Goal: Task Accomplishment & Management: Complete application form

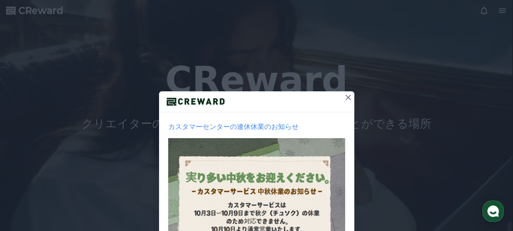
click at [345, 100] on icon at bounding box center [348, 97] width 9 height 9
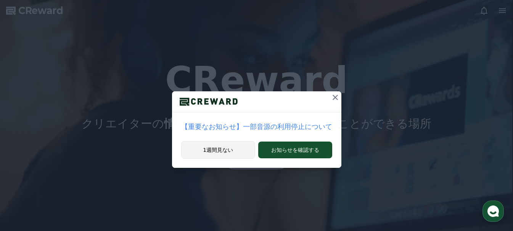
click at [231, 149] on button "1週間見ない" at bounding box center [218, 150] width 74 height 18
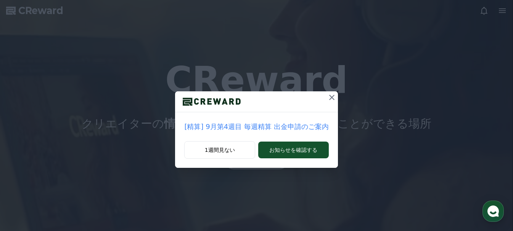
click at [330, 94] on icon at bounding box center [331, 97] width 9 height 9
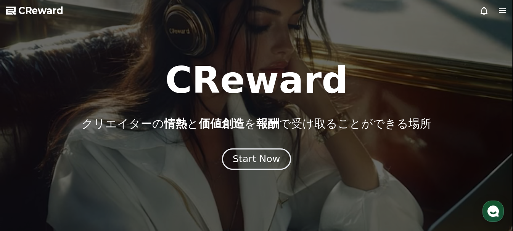
click at [257, 161] on div "Start Now" at bounding box center [256, 159] width 47 height 13
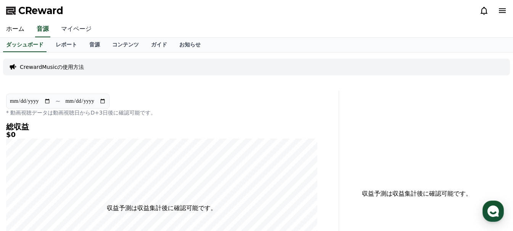
click at [75, 29] on link "マイページ" at bounding box center [76, 29] width 43 height 16
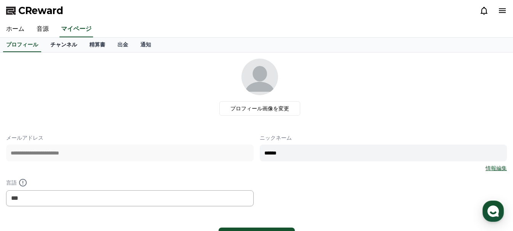
click at [46, 45] on link "チャンネル" at bounding box center [63, 45] width 39 height 14
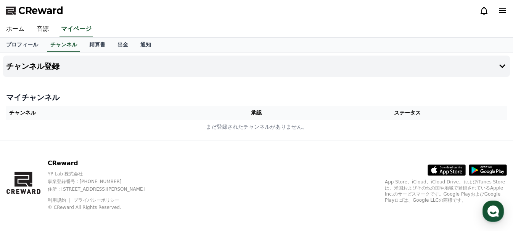
click at [51, 114] on th "チャンネル" at bounding box center [105, 113] width 199 height 14
click at [94, 112] on th "チャンネル" at bounding box center [105, 113] width 199 height 14
click at [122, 110] on th "チャンネル" at bounding box center [105, 113] width 199 height 14
click at [159, 110] on th "チャンネル" at bounding box center [105, 113] width 199 height 14
click at [199, 116] on th "チャンネル" at bounding box center [105, 113] width 199 height 14
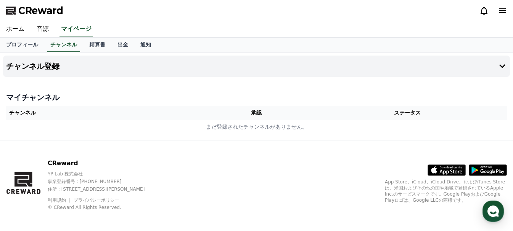
drag, startPoint x: 199, startPoint y: 114, endPoint x: 187, endPoint y: 111, distance: 12.3
click at [187, 111] on th "チャンネル" at bounding box center [105, 113] width 199 height 14
drag, startPoint x: 187, startPoint y: 111, endPoint x: 154, endPoint y: 114, distance: 33.7
click at [154, 114] on th "チャンネル" at bounding box center [105, 113] width 199 height 14
drag, startPoint x: 154, startPoint y: 114, endPoint x: 140, endPoint y: 112, distance: 14.2
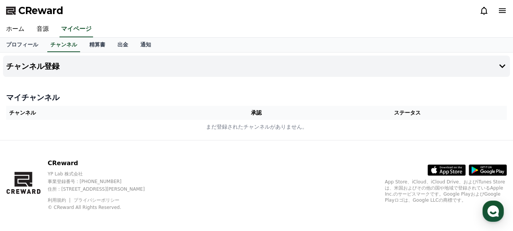
click at [140, 112] on th "チャンネル" at bounding box center [105, 113] width 199 height 14
drag, startPoint x: 122, startPoint y: 114, endPoint x: 109, endPoint y: 113, distance: 13.4
click at [109, 113] on th "チャンネル" at bounding box center [105, 113] width 199 height 14
click at [106, 111] on th "チャンネル" at bounding box center [105, 113] width 199 height 14
click at [75, 115] on th "チャンネル" at bounding box center [105, 113] width 199 height 14
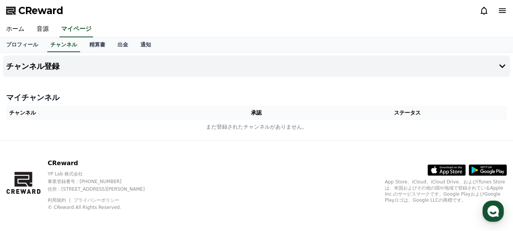
click at [77, 102] on h4 "マイチャンネル" at bounding box center [256, 97] width 501 height 11
click at [14, 43] on link "プロフィール" at bounding box center [22, 45] width 44 height 14
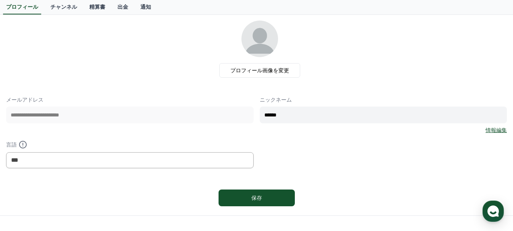
scroll to position [76, 0]
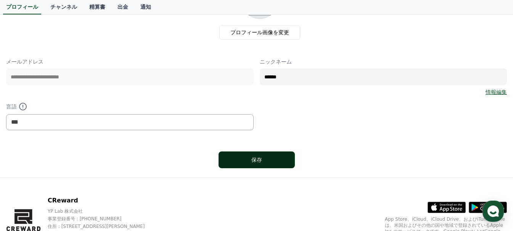
click at [242, 160] on div "保存" at bounding box center [257, 160] width 46 height 8
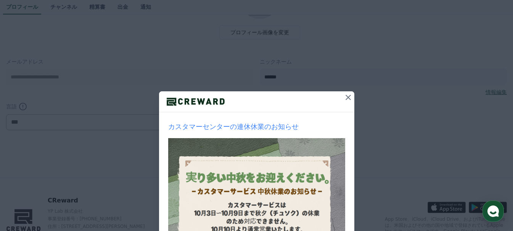
click at [344, 98] on icon at bounding box center [348, 97] width 9 height 9
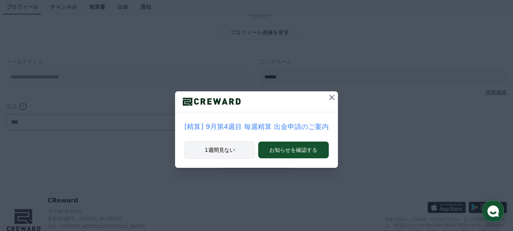
click at [222, 145] on button "1週間見ない" at bounding box center [219, 150] width 71 height 18
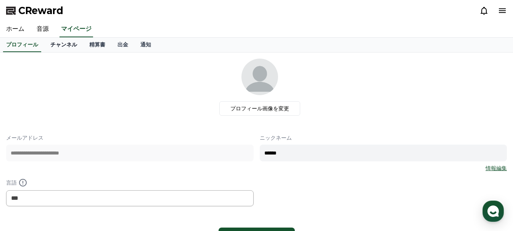
click at [55, 45] on link "チャンネル" at bounding box center [63, 45] width 39 height 14
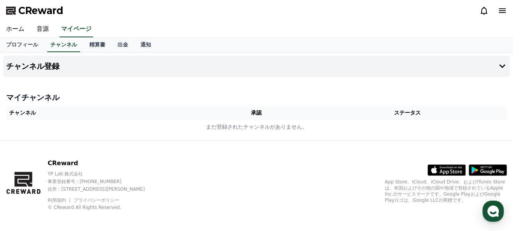
click at [50, 113] on th "チャンネル" at bounding box center [105, 113] width 199 height 14
click at [269, 115] on th "承認" at bounding box center [257, 113] width 102 height 14
click at [234, 114] on th "承認" at bounding box center [257, 113] width 102 height 14
click at [141, 116] on th "チャンネル" at bounding box center [105, 113] width 199 height 14
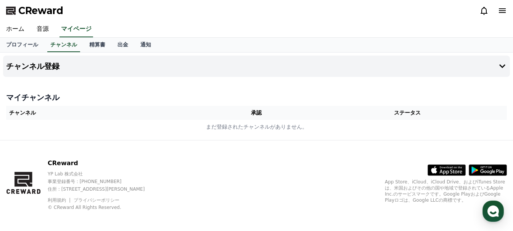
click at [32, 112] on th "チャンネル" at bounding box center [105, 113] width 199 height 14
click at [26, 112] on th "チャンネル" at bounding box center [105, 113] width 199 height 14
click at [10, 111] on th "チャンネル" at bounding box center [105, 113] width 199 height 14
click at [9, 111] on th "チャンネル" at bounding box center [105, 113] width 199 height 14
click at [12, 114] on th "チャンネル" at bounding box center [105, 113] width 199 height 14
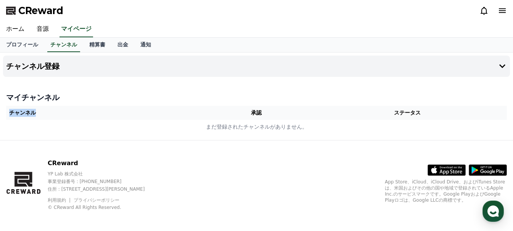
click at [12, 114] on th "チャンネル" at bounding box center [105, 113] width 199 height 14
click at [501, 67] on icon at bounding box center [502, 66] width 6 height 4
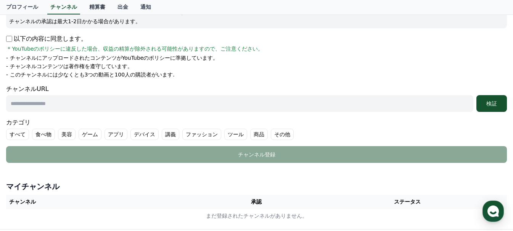
scroll to position [153, 0]
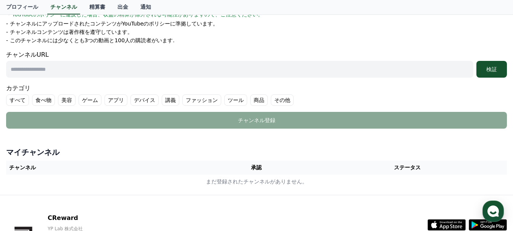
click at [17, 99] on label "すべて" at bounding box center [17, 100] width 23 height 11
click at [13, 164] on th "チャンネル" at bounding box center [105, 168] width 199 height 14
click at [14, 167] on th "チャンネル" at bounding box center [105, 168] width 199 height 14
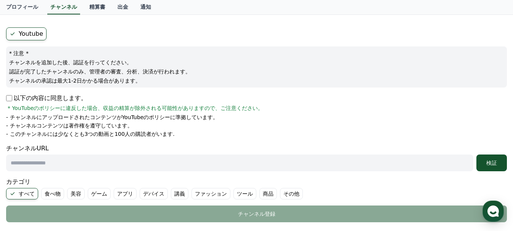
scroll to position [21, 0]
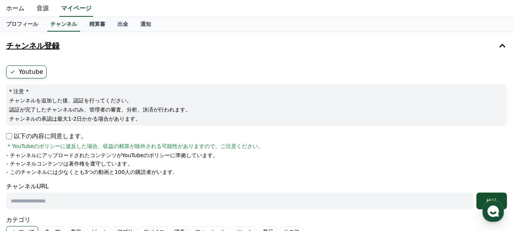
click at [48, 46] on h4 "チャンネル登録" at bounding box center [32, 46] width 53 height 8
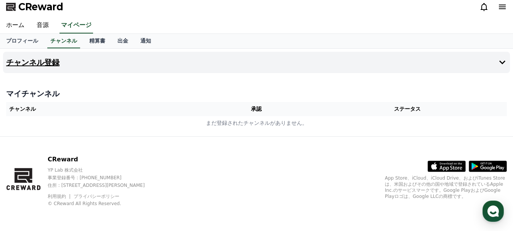
scroll to position [4, 0]
click at [22, 111] on th "チャンネル" at bounding box center [105, 109] width 199 height 14
drag, startPoint x: 20, startPoint y: 109, endPoint x: 153, endPoint y: 112, distance: 132.3
click at [153, 112] on th "チャンネル" at bounding box center [105, 109] width 199 height 14
click at [10, 106] on th "チャンネル" at bounding box center [105, 109] width 199 height 14
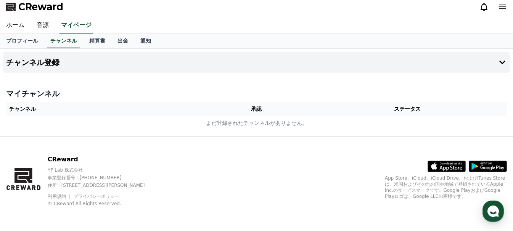
click at [10, 106] on th "チャンネル" at bounding box center [105, 109] width 199 height 14
click at [38, 111] on th "チャンネル" at bounding box center [105, 109] width 199 height 14
click at [260, 110] on th "承認" at bounding box center [257, 109] width 102 height 14
click at [412, 108] on th "ステータス" at bounding box center [406, 109] width 199 height 14
click at [500, 63] on icon at bounding box center [502, 62] width 9 height 9
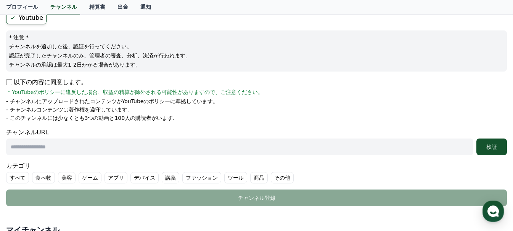
scroll to position [80, 0]
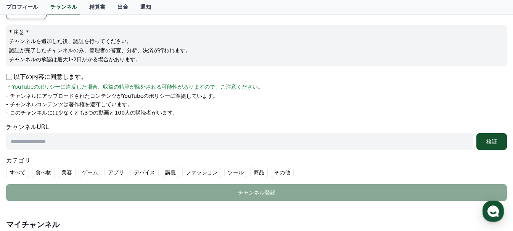
click at [246, 143] on input "text" at bounding box center [239, 141] width 467 height 17
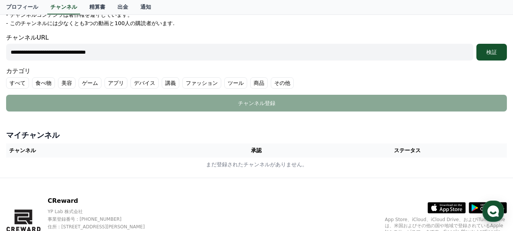
scroll to position [156, 0]
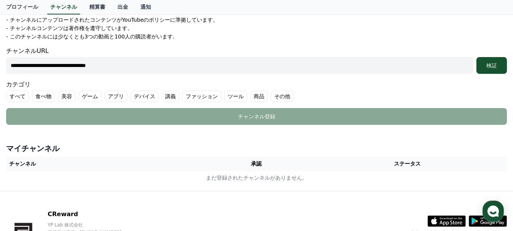
click at [19, 95] on label "すべて" at bounding box center [17, 96] width 23 height 11
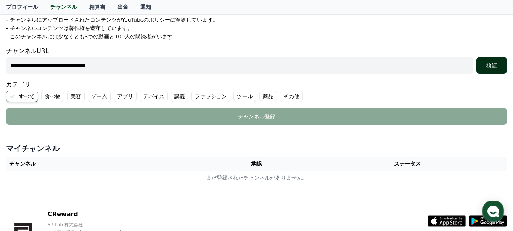
click at [497, 63] on div "検証" at bounding box center [491, 66] width 24 height 8
click at [11, 65] on input "**********" at bounding box center [239, 65] width 467 height 17
click at [493, 66] on div "検証" at bounding box center [491, 66] width 24 height 8
drag, startPoint x: 155, startPoint y: 67, endPoint x: 0, endPoint y: 59, distance: 155.4
click at [0, 59] on div "**********" at bounding box center [256, 43] width 513 height 295
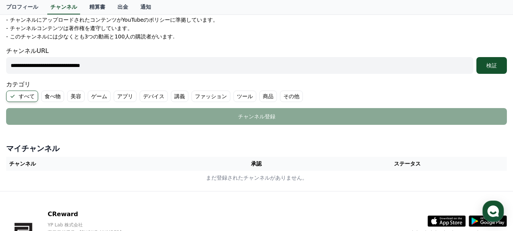
paste input "**********"
type input "**********"
click at [485, 64] on div "検証" at bounding box center [491, 66] width 24 height 8
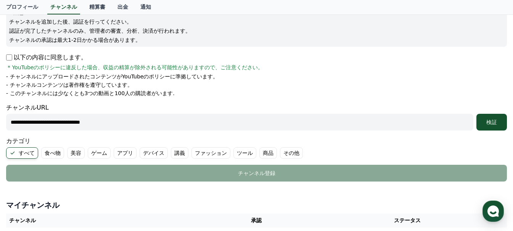
scroll to position [118, 0]
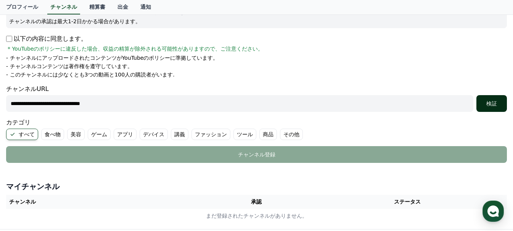
click at [497, 106] on div "検証" at bounding box center [491, 104] width 24 height 8
drag, startPoint x: 112, startPoint y: 103, endPoint x: 211, endPoint y: 105, distance: 98.4
click at [211, 105] on input "**********" at bounding box center [239, 103] width 467 height 17
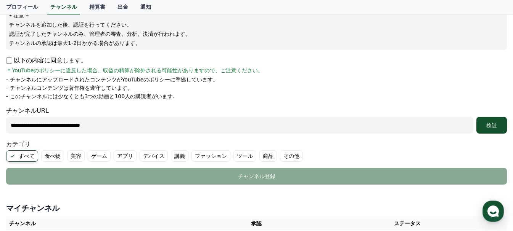
scroll to position [114, 0]
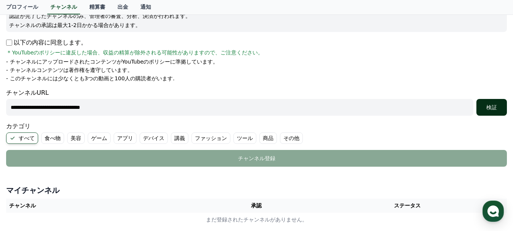
click at [490, 109] on div "検証" at bounding box center [491, 108] width 24 height 8
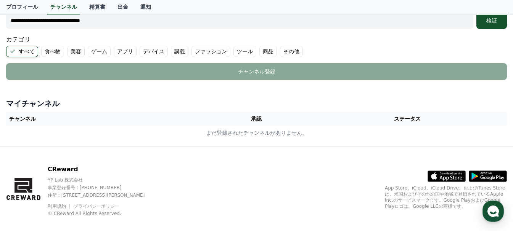
scroll to position [211, 0]
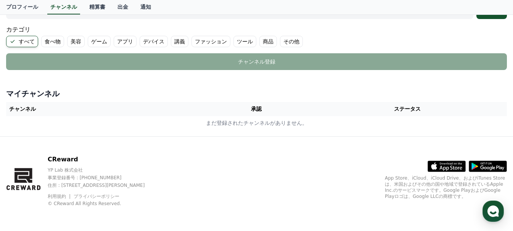
click at [14, 109] on th "チャンネル" at bounding box center [105, 109] width 199 height 14
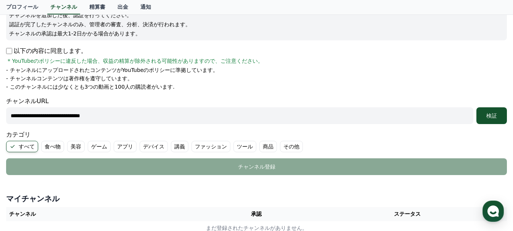
scroll to position [59, 0]
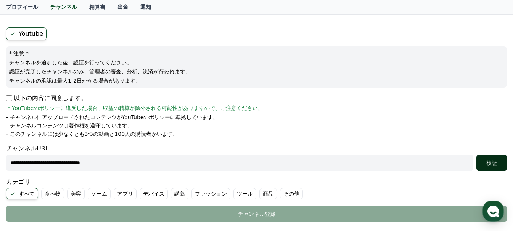
click at [488, 162] on div "検証" at bounding box center [491, 163] width 24 height 8
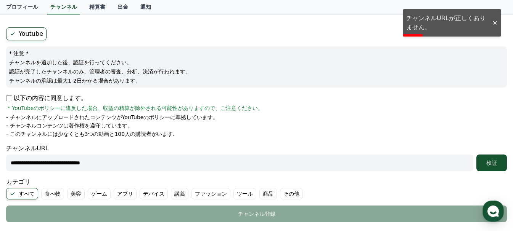
click at [495, 23] on div at bounding box center [494, 22] width 12 height 7
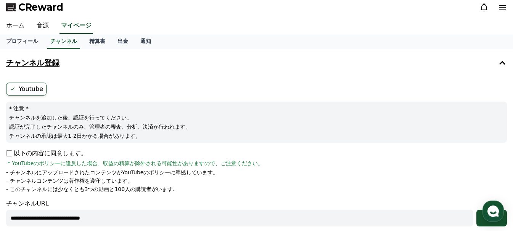
scroll to position [0, 0]
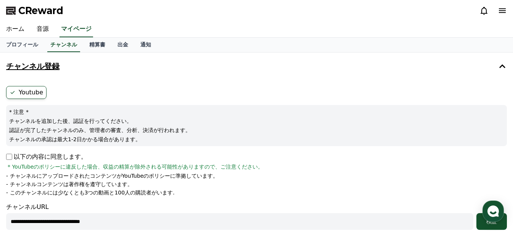
click at [505, 10] on icon at bounding box center [502, 10] width 7 height 5
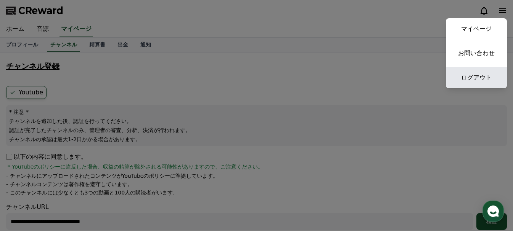
click at [471, 77] on link "ログアウト" at bounding box center [476, 77] width 61 height 21
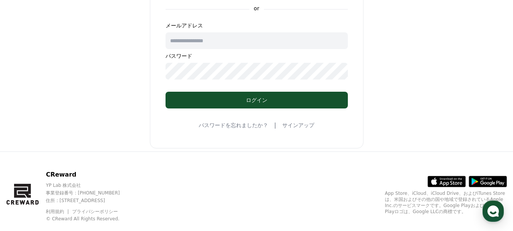
scroll to position [104, 0]
